Goal: Information Seeking & Learning: Learn about a topic

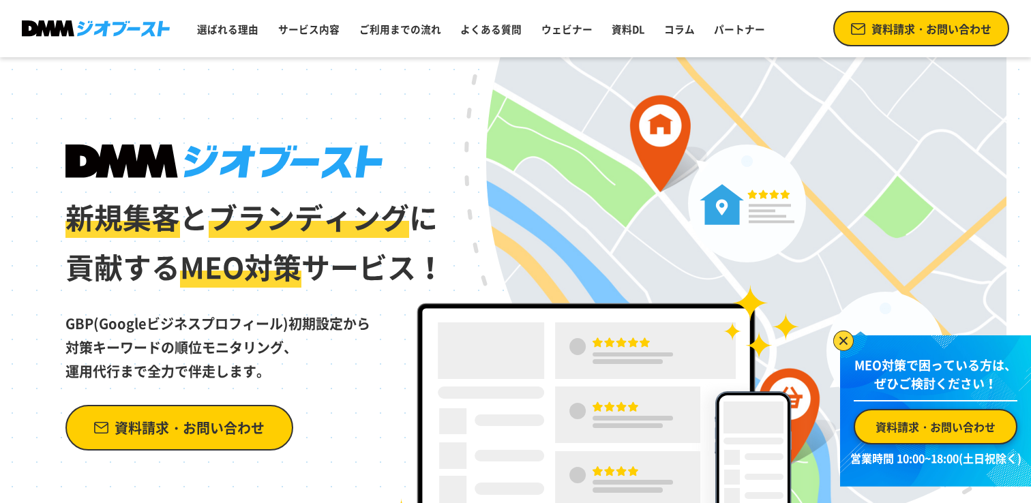
click at [200, 270] on span "MEO対策" at bounding box center [240, 267] width 121 height 42
click at [200, 269] on span "MEO対策" at bounding box center [240, 267] width 121 height 42
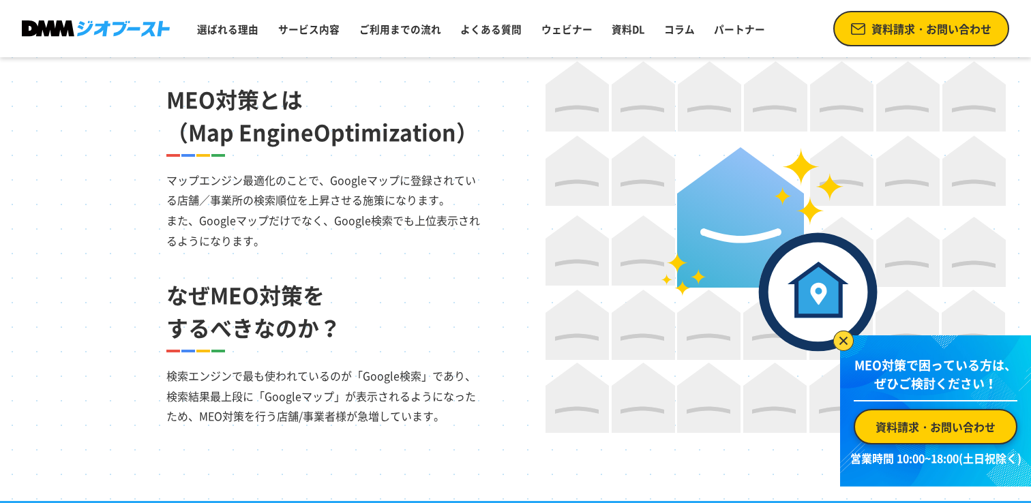
scroll to position [900, 0]
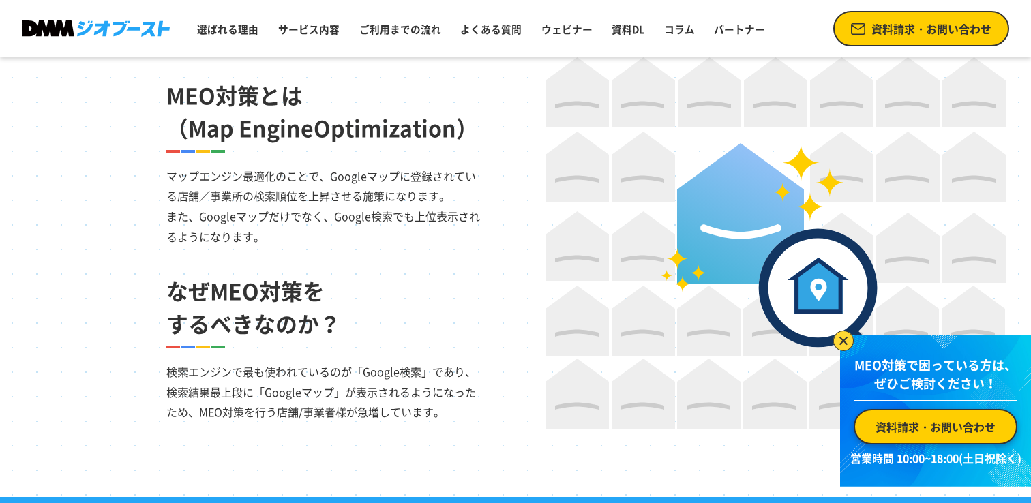
click at [217, 136] on h2 "MEO対策とは （Map EngineOptimization）" at bounding box center [324, 111] width 317 height 65
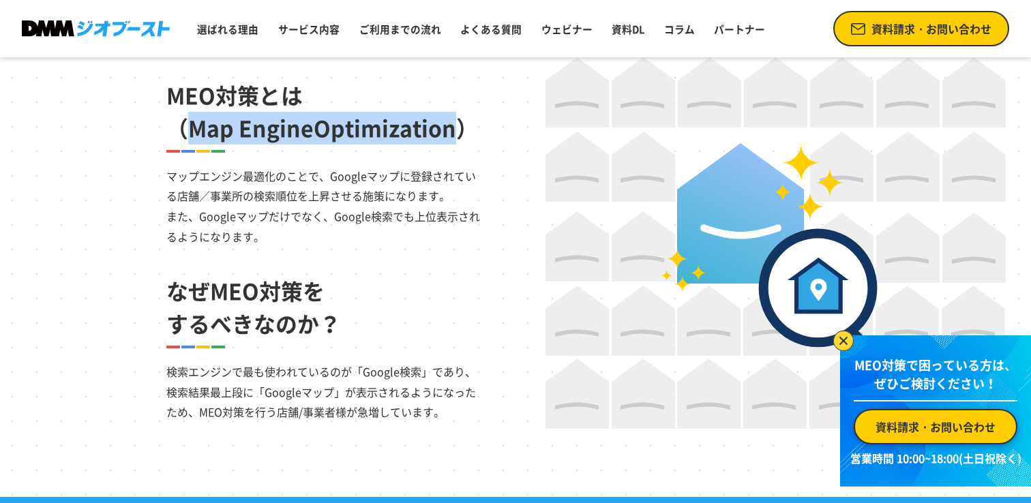
drag, startPoint x: 217, startPoint y: 136, endPoint x: 322, endPoint y: 136, distance: 105.1
click at [322, 136] on h2 "MEO対策とは （Map EngineOptimization）" at bounding box center [324, 111] width 317 height 65
copy h2 "Map EngineOptimization"
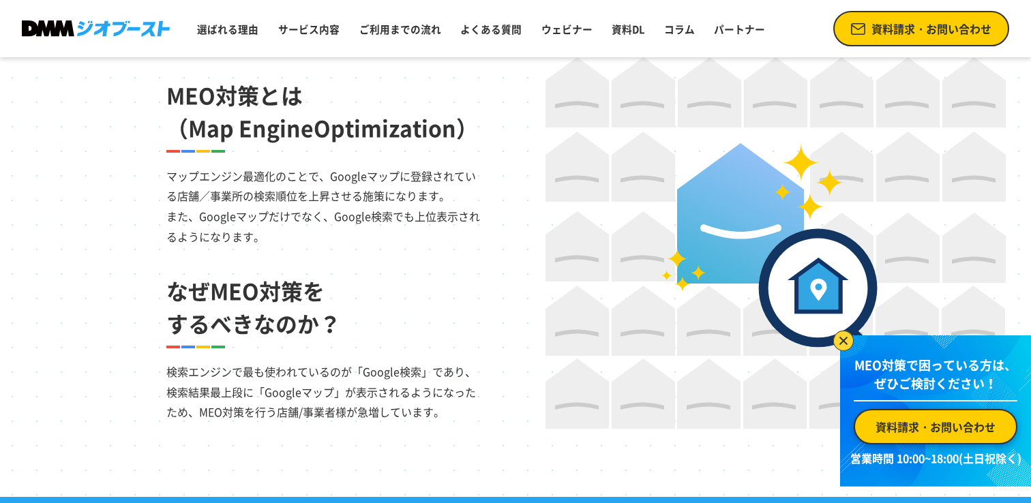
click at [362, 117] on h2 "MEO対策とは （Map EngineOptimization）" at bounding box center [324, 111] width 317 height 65
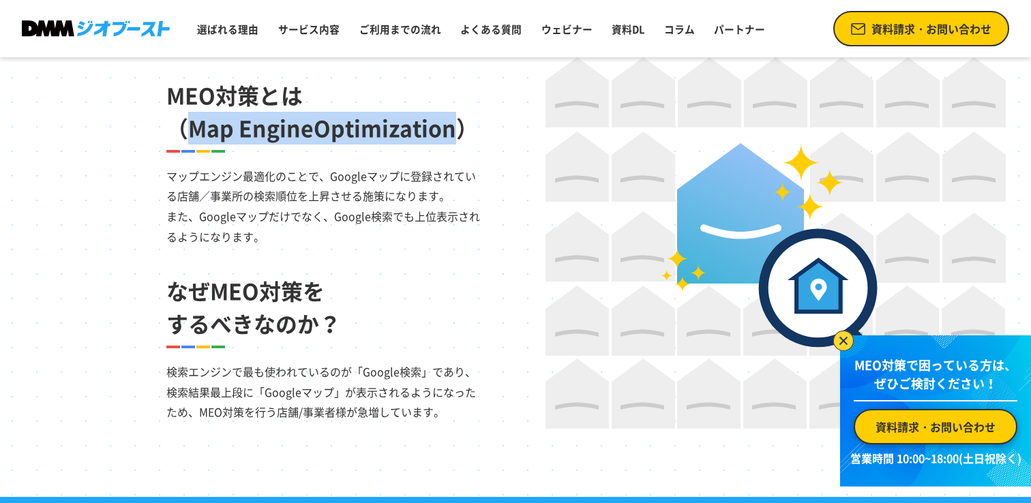
drag, startPoint x: 362, startPoint y: 117, endPoint x: 209, endPoint y: 118, distance: 152.8
click at [209, 118] on h2 "MEO対策とは （Map EngineOptimization）" at bounding box center [324, 111] width 317 height 65
copy h2 "Map EngineOptimization"
